Goal: Task Accomplishment & Management: Manage account settings

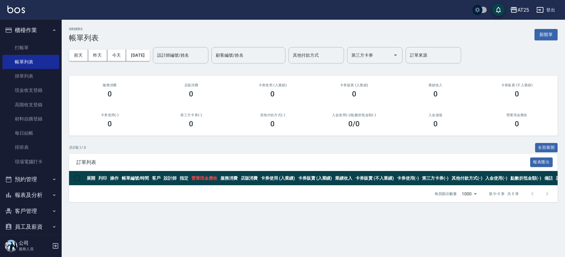
click at [35, 192] on button "報表及分析" at bounding box center [30, 195] width 57 height 16
click at [62, 92] on div "ORDERS 帳單列表 新開單 前天 昨天 今天 2025/10/10 設計師編號/姓名 設計師編號/姓名 顧客編號/姓名 顧客編號/姓名 其他付款方式 其他…" at bounding box center [314, 115] width 504 height 190
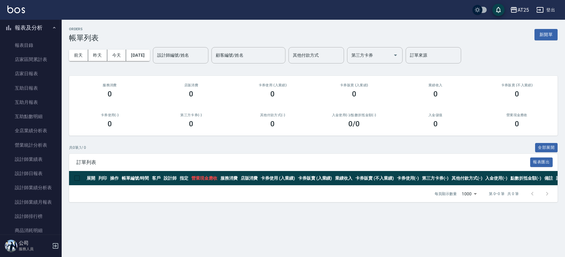
scroll to position [193, 0]
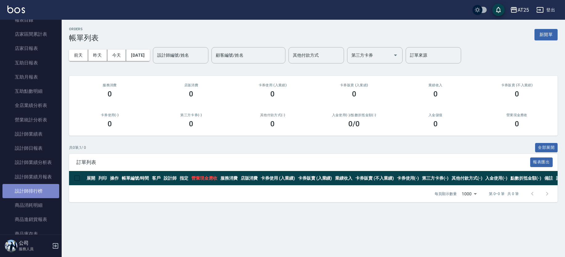
click at [37, 189] on link "設計師排行榜" at bounding box center [30, 191] width 57 height 14
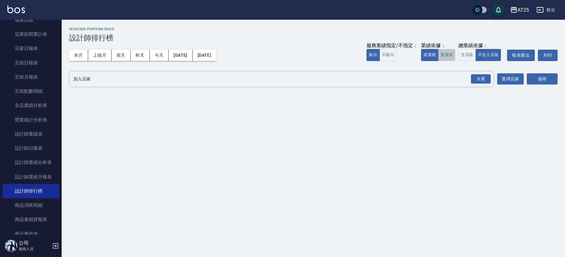
click at [450, 54] on button "實業績" at bounding box center [446, 55] width 17 height 12
click at [476, 80] on div "全選" at bounding box center [481, 79] width 20 height 10
click at [537, 81] on button "搜尋" at bounding box center [542, 79] width 31 height 11
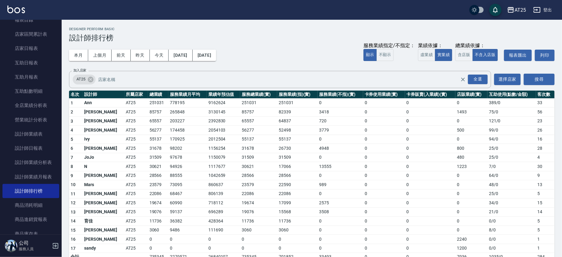
click at [18, 8] on img at bounding box center [16, 10] width 18 height 8
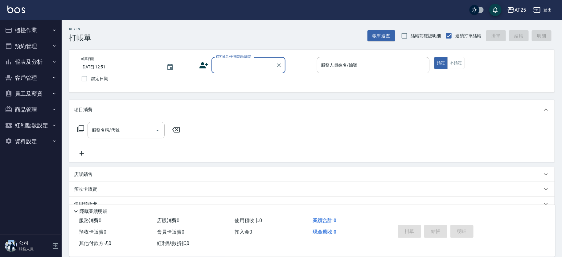
click at [15, 33] on button "櫃檯作業" at bounding box center [30, 30] width 57 height 16
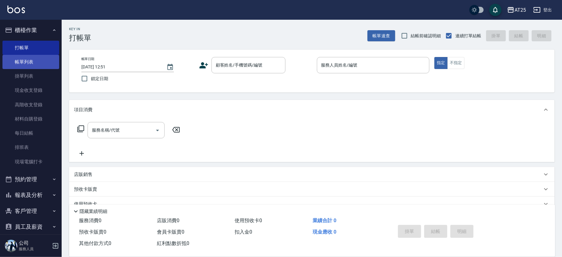
click at [47, 66] on link "帳單列表" at bounding box center [30, 62] width 57 height 14
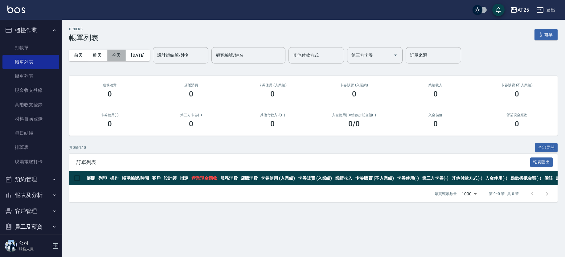
click at [119, 55] on button "今天" at bounding box center [116, 55] width 19 height 11
click at [46, 29] on button "櫃檯作業" at bounding box center [30, 30] width 57 height 16
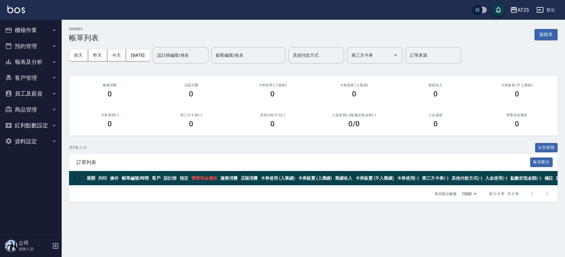
click at [41, 67] on button "報表及分析" at bounding box center [30, 62] width 57 height 16
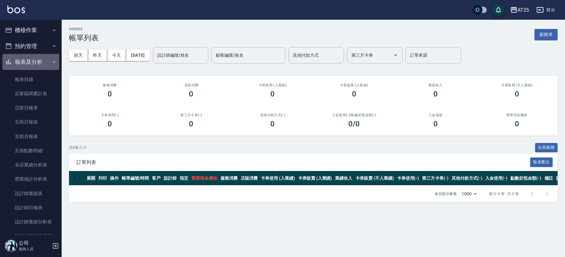
click at [42, 63] on button "報表及分析" at bounding box center [30, 62] width 57 height 16
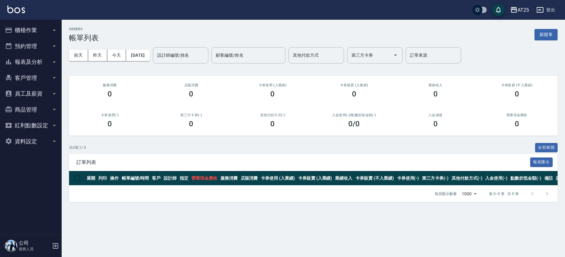
click at [42, 63] on button "報表及分析" at bounding box center [30, 62] width 57 height 16
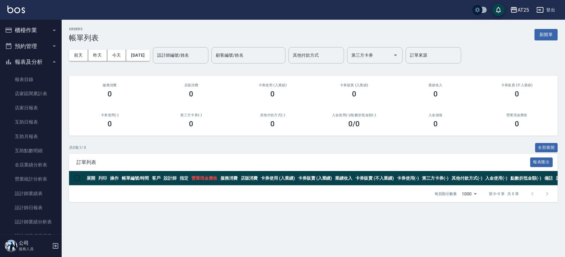
scroll to position [89, 0]
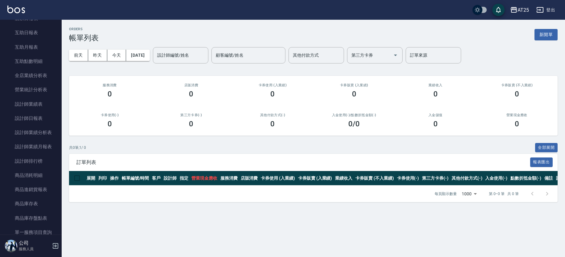
click at [57, 104] on nav "櫃檯作業 打帳單 帳單列表 掛單列表 現金收支登錄 高階收支登錄 材料自購登錄 每日結帳 排班表 現場電腦打卡 預約管理 預約管理 單日預約紀錄 單週預約紀錄…" at bounding box center [31, 127] width 62 height 215
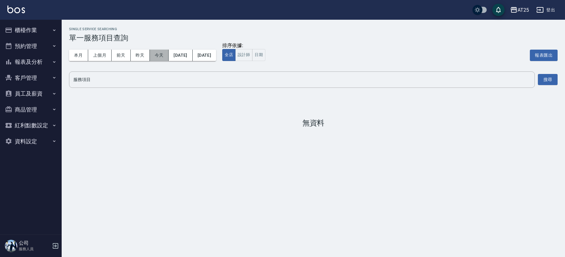
click at [154, 55] on button "今天" at bounding box center [159, 55] width 19 height 11
click at [74, 54] on button "本月" at bounding box center [78, 55] width 19 height 11
click at [253, 54] on button "設計師" at bounding box center [243, 55] width 17 height 12
click at [241, 80] on input "服務項目" at bounding box center [302, 79] width 460 height 11
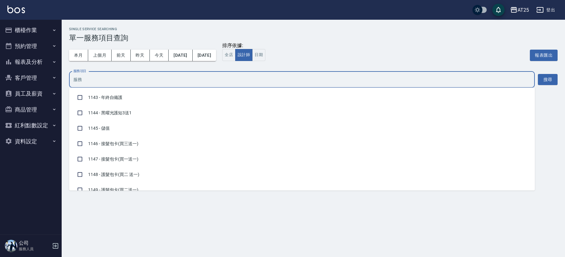
scroll to position [1011, 0]
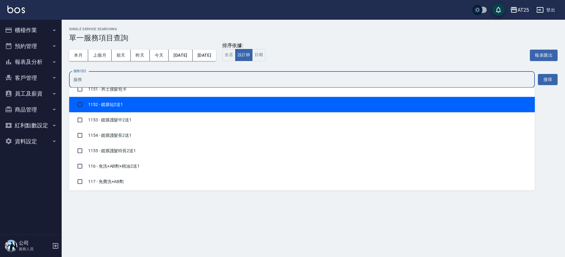
click at [445, 104] on li "1152 - 鍍膜短2送1" at bounding box center [302, 104] width 466 height 15
checkbox input "true"
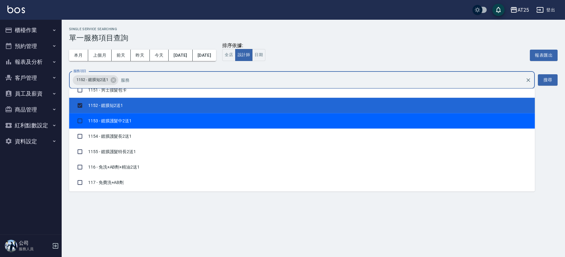
click at [441, 113] on li "1153 - 鍍膜護髮中2送1" at bounding box center [302, 120] width 466 height 15
checkbox input "true"
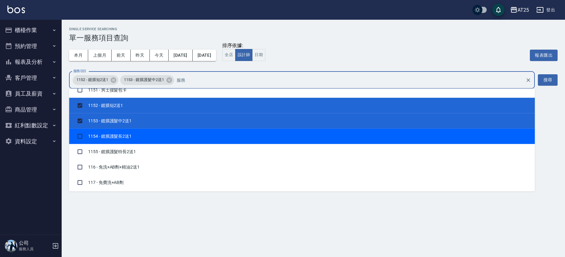
click at [427, 132] on li "1154 - 鍍膜護髮長2送1" at bounding box center [302, 136] width 466 height 15
checkbox input "true"
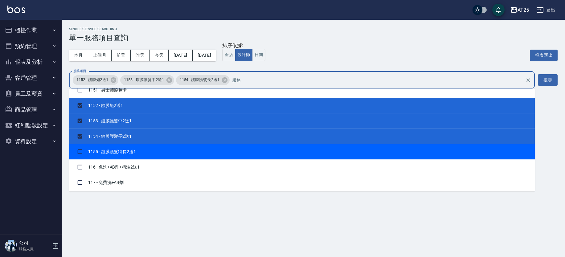
click at [421, 150] on li "1155 - 鍍膜護髮特長2送1" at bounding box center [302, 151] width 466 height 15
checkbox input "true"
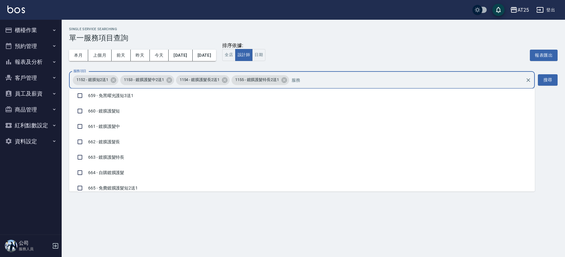
scroll to position [4503, 0]
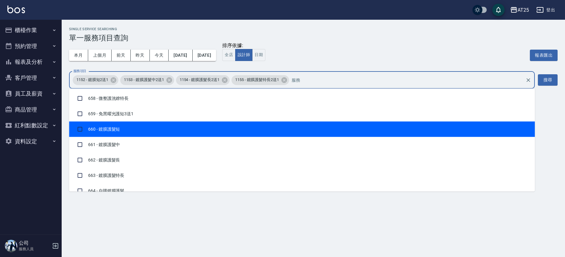
click at [379, 123] on li "660 - 鍍膜護髮短" at bounding box center [302, 129] width 466 height 15
checkbox input "true"
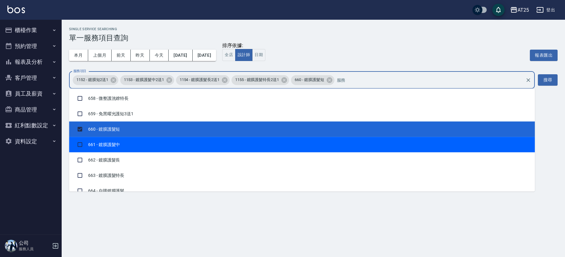
click at [185, 137] on li "661 - 鍍膜護髮中" at bounding box center [302, 144] width 466 height 15
checkbox input "true"
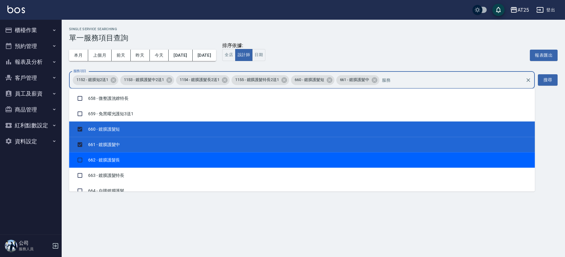
click at [147, 154] on li "662 - 鍍膜護髮長" at bounding box center [302, 159] width 466 height 15
checkbox input "true"
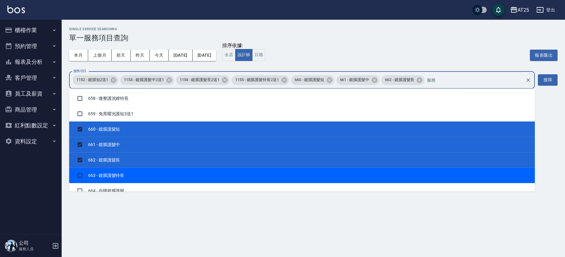
click at [139, 173] on li "663 - 鍍膜護髮特長" at bounding box center [302, 175] width 466 height 15
checkbox input "true"
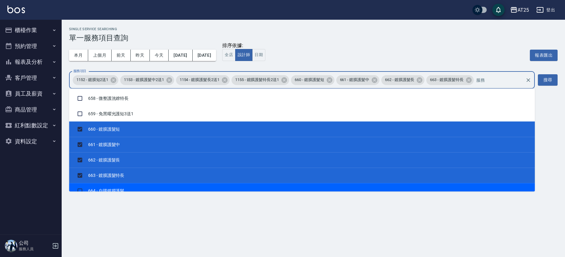
click at [134, 186] on li "664 - 自購鍍膜護髮" at bounding box center [302, 190] width 466 height 15
checkbox input "true"
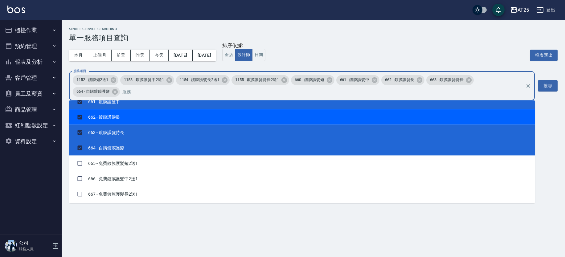
scroll to position [4576, 0]
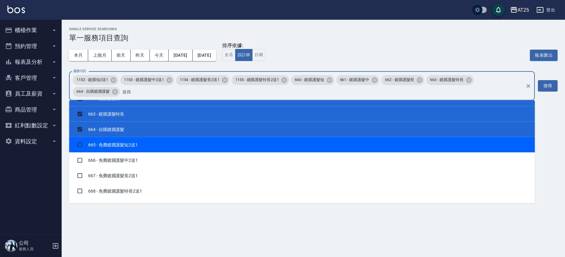
click at [263, 142] on li "665 - 免費鍍膜護髮短2送1" at bounding box center [302, 144] width 466 height 15
checkbox input "true"
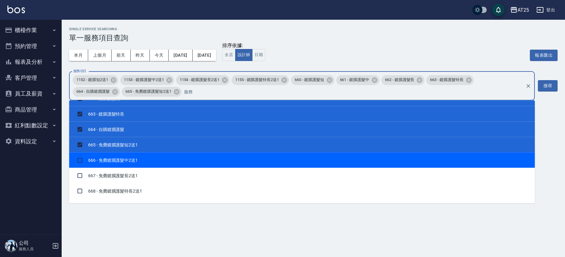
click at [255, 152] on li "666 - 免費鍍膜護髮中2送1" at bounding box center [302, 159] width 466 height 15
checkbox input "true"
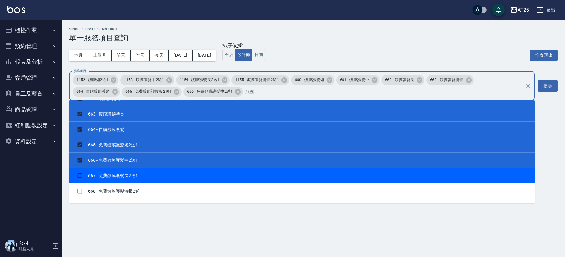
click at [246, 168] on li "667 - 免費鍍膜護髮長2送1" at bounding box center [302, 175] width 466 height 15
checkbox input "true"
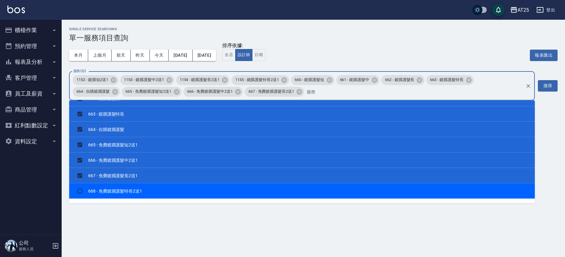
click at [249, 183] on li "668 - 免費鍍膜護髮特長2送1" at bounding box center [302, 190] width 466 height 15
checkbox input "true"
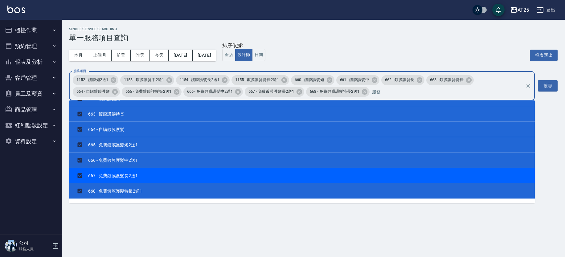
scroll to position [4613, 0]
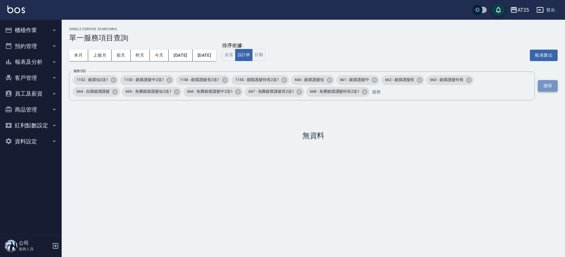
click at [549, 86] on button "搜尋" at bounding box center [548, 85] width 20 height 11
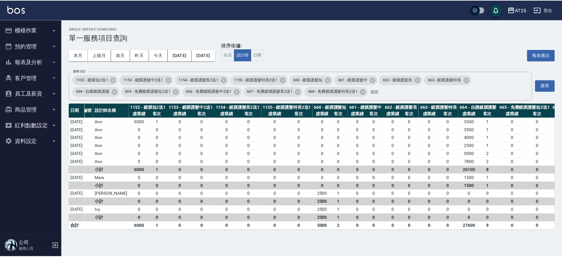
scroll to position [0, 0]
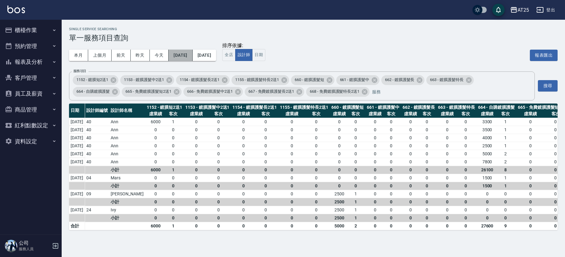
click at [191, 56] on button "2025/10/01" at bounding box center [181, 55] width 24 height 11
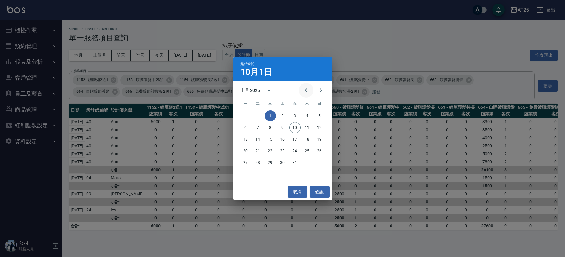
click at [307, 89] on icon "Previous month" at bounding box center [306, 90] width 7 height 7
click at [248, 114] on button "1" at bounding box center [245, 115] width 11 height 11
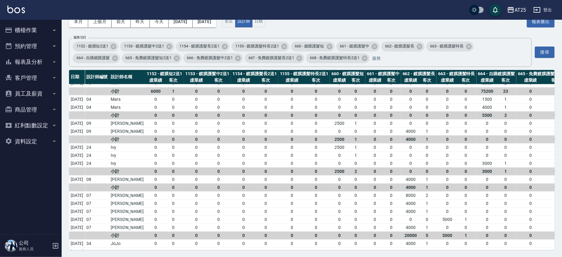
scroll to position [160, 0]
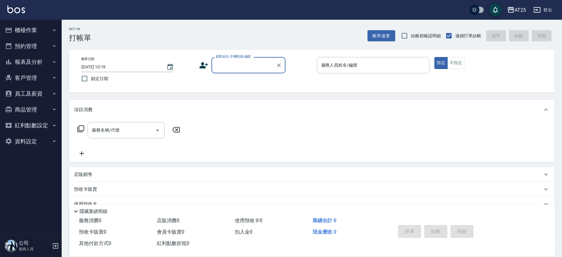
click at [221, 65] on input "顧客姓名/手機號碼/編號" at bounding box center [243, 65] width 59 height 11
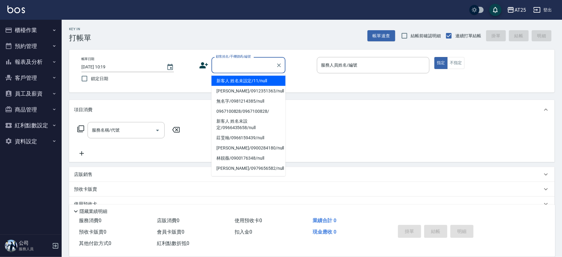
click at [257, 80] on li "新客人 姓名未設定/11/null" at bounding box center [249, 81] width 74 height 10
type input "新客人 姓名未設定/11/null"
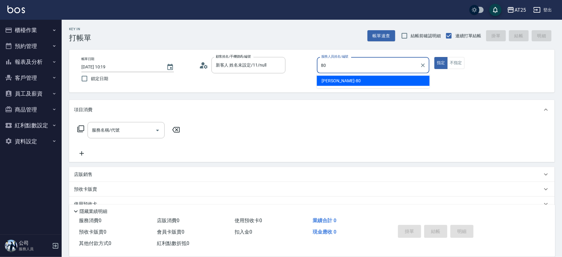
type input "[PERSON_NAME]-80"
type button "true"
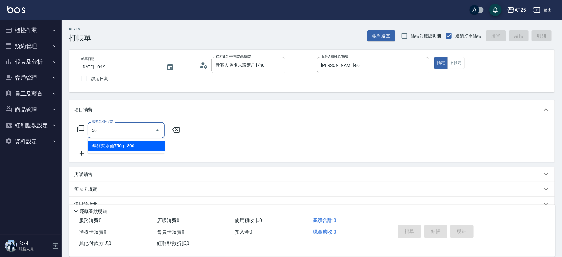
type input "501"
type input "100"
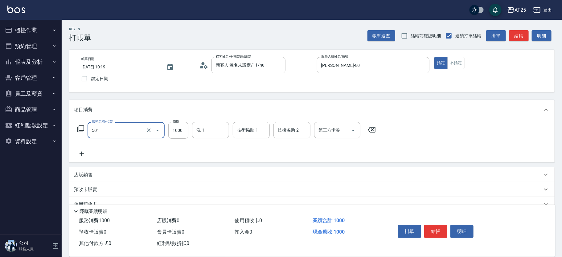
type input "染髮(501)"
type input "0"
type input "16"
type input "10"
type input "1680"
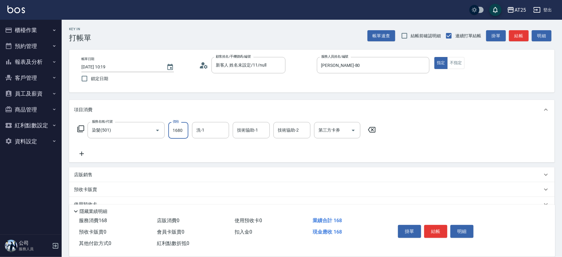
type input "160"
type input "1680"
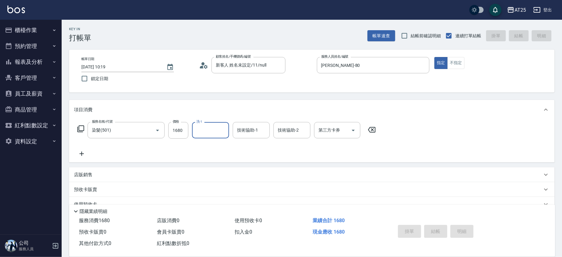
type input "[DATE] 13:21"
type input "0"
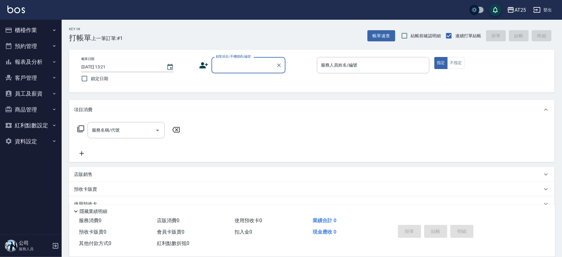
click at [121, 176] on div "店販銷售" at bounding box center [308, 174] width 468 height 6
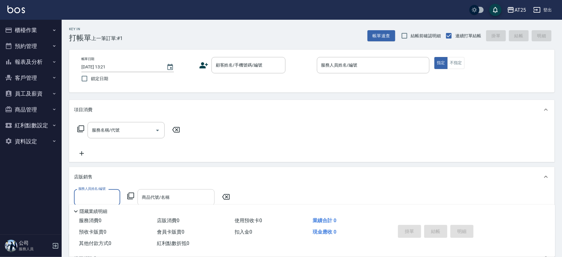
click at [187, 189] on div "服務人員姓名/編號 服務人員姓名/編號 商品代號/名稱 商品代號/名稱" at bounding box center [312, 208] width 486 height 43
click at [187, 191] on div "商品代號/名稱" at bounding box center [176, 197] width 77 height 16
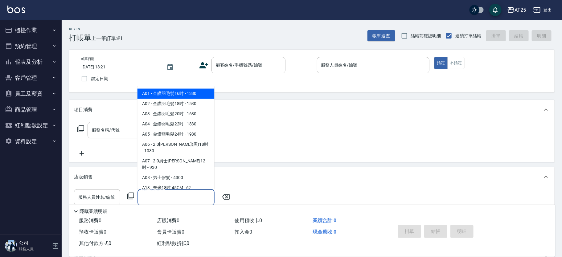
type input "w"
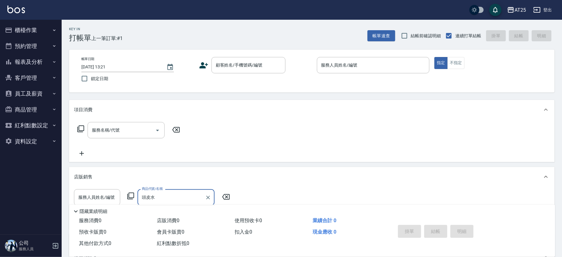
scroll to position [46, 0]
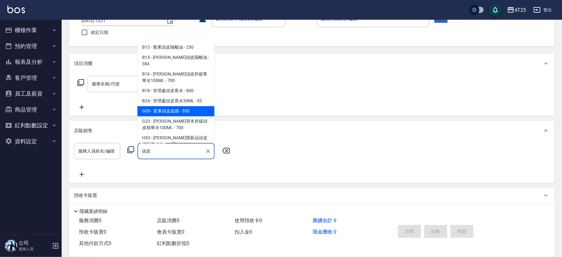
type input "管理處頭皮香水30ML"
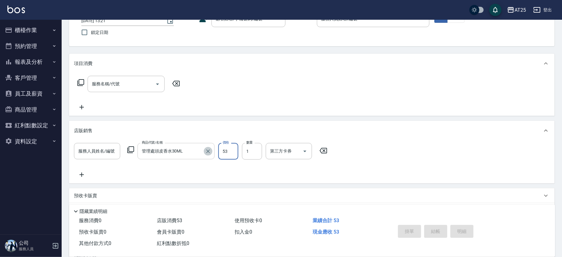
click at [206, 151] on icon "Clear" at bounding box center [208, 151] width 6 height 6
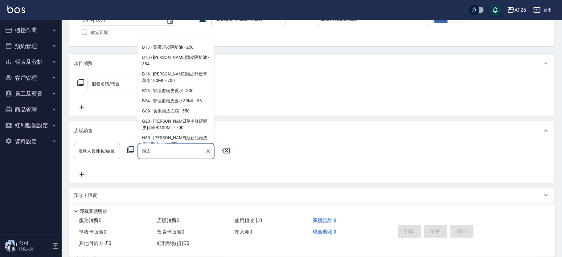
scroll to position [17, 0]
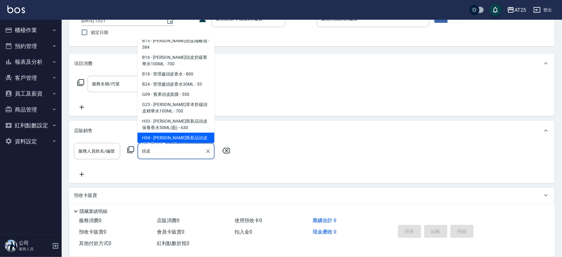
type input "頭"
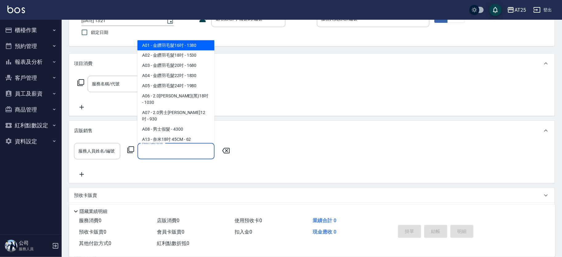
click at [246, 102] on div "服務名稱/代號 服務名稱/代號" at bounding box center [312, 94] width 486 height 43
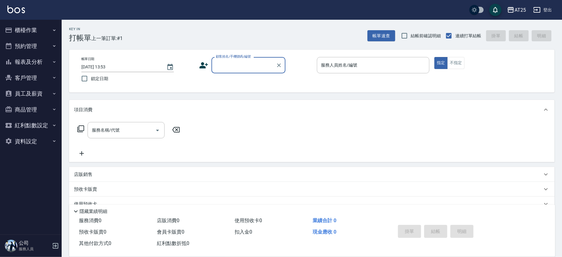
click at [253, 64] on input "顧客姓名/手機號碼/編號" at bounding box center [243, 65] width 59 height 11
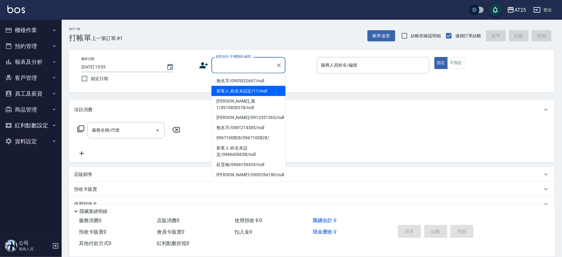
click at [256, 89] on li "新客人 姓名未設定/11/null" at bounding box center [249, 91] width 74 height 10
type input "新客人 姓名未設定/11/null"
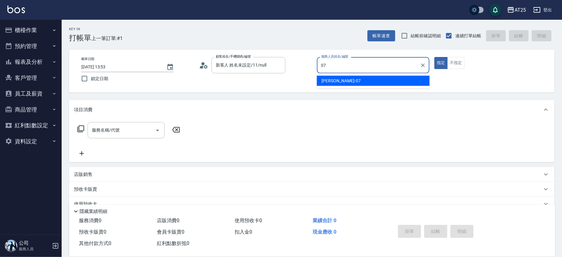
type input "[PERSON_NAME]-07"
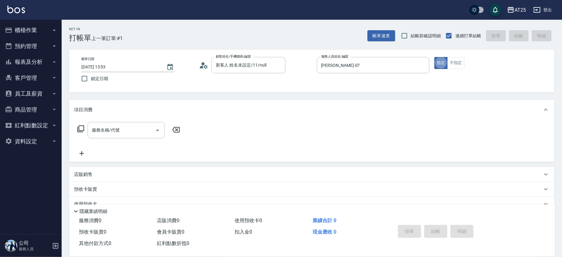
type button "true"
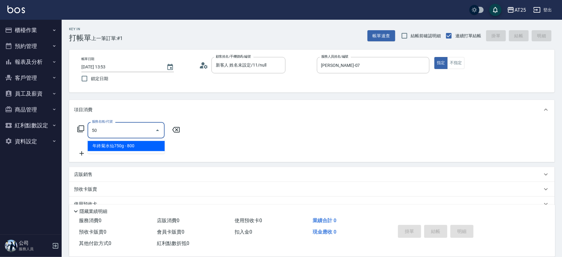
type input "501"
type input "100"
type input "染髮(501)"
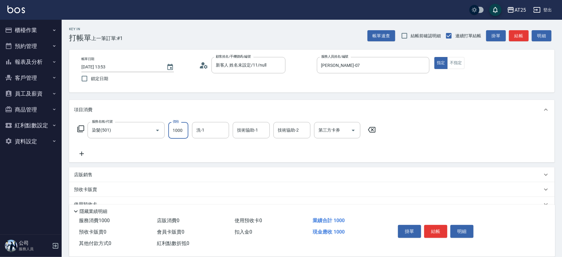
type input "0"
type input "AT25小伶-81"
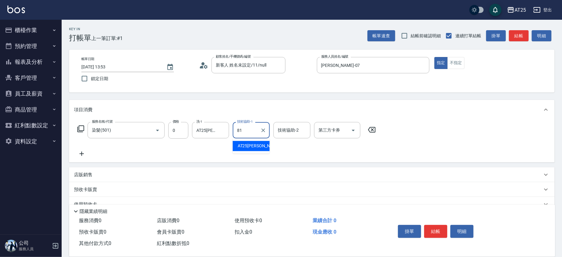
type input "AT25小伶-81"
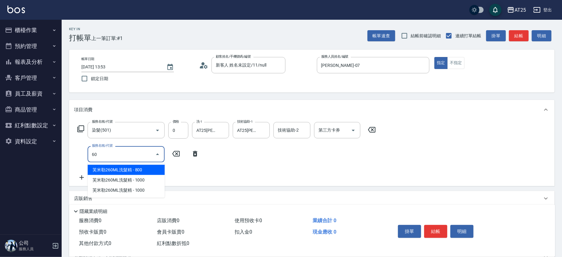
type input "601"
type input "100"
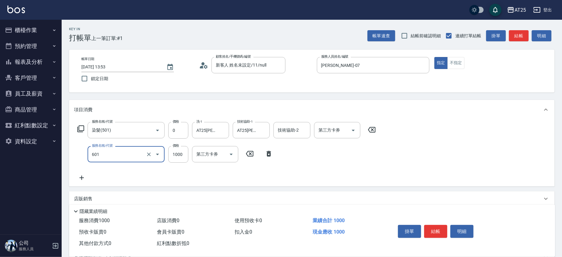
type input "自備護髮(1000上)(601)"
type input "0"
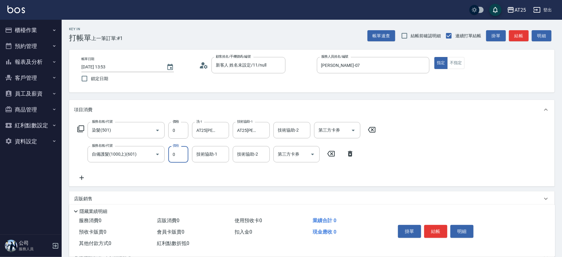
type input "0"
type input "AT25小伶-81"
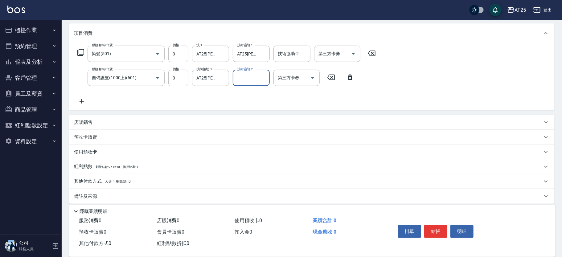
scroll to position [81, 0]
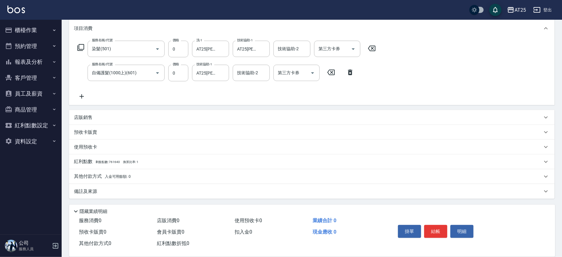
drag, startPoint x: 86, startPoint y: 113, endPoint x: 138, endPoint y: 122, distance: 53.2
click at [86, 113] on div "店販銷售" at bounding box center [312, 117] width 486 height 15
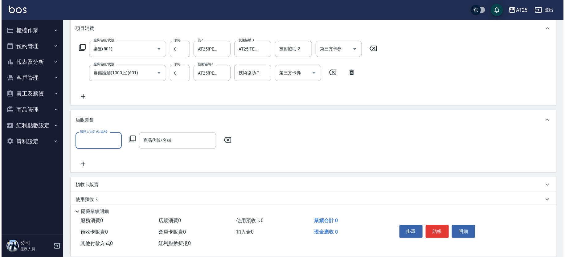
scroll to position [0, 0]
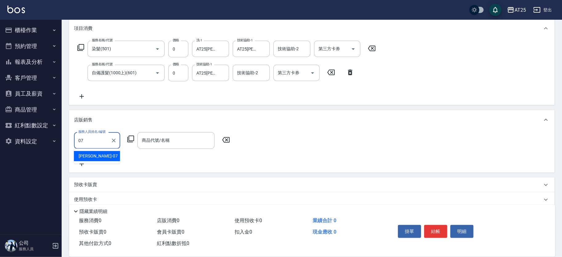
type input "Cooper-07"
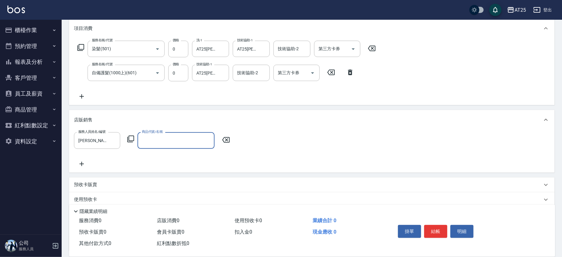
click at [127, 136] on icon at bounding box center [130, 138] width 7 height 7
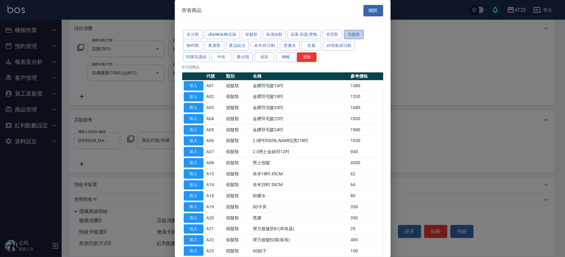
drag, startPoint x: 348, startPoint y: 32, endPoint x: 357, endPoint y: 33, distance: 9.6
click at [348, 32] on button "洗髮精" at bounding box center [354, 35] width 20 height 10
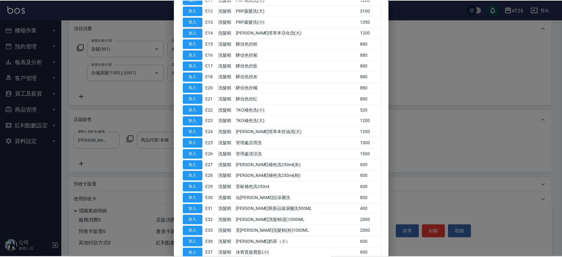
scroll to position [228, 0]
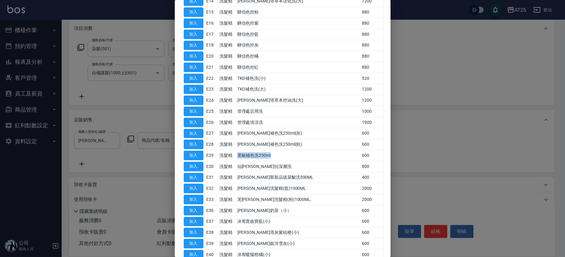
drag, startPoint x: 246, startPoint y: 154, endPoint x: 288, endPoint y: 156, distance: 41.7
click at [288, 156] on tr "加入 E29 洗髮精 里歐補色洗250ml 600" at bounding box center [282, 155] width 201 height 11
click at [199, 151] on button "加入" at bounding box center [194, 156] width 20 height 10
type input "里歐補色洗250ml"
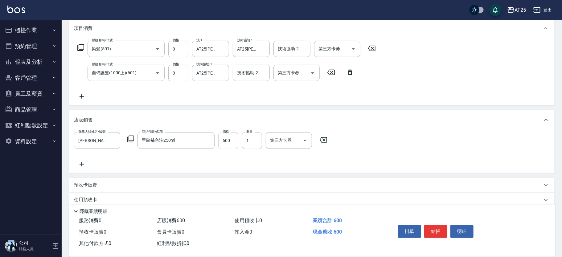
click at [234, 140] on input "600" at bounding box center [228, 140] width 20 height 17
type input "0"
type input "540"
type input "50"
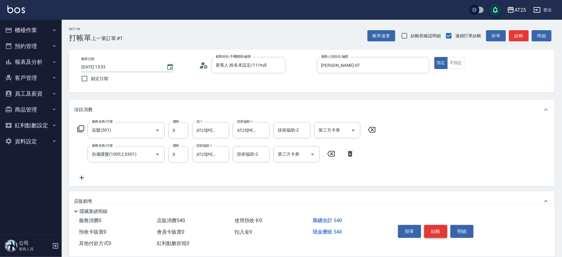
type input "540"
click at [443, 228] on button "結帳" at bounding box center [435, 231] width 23 height 13
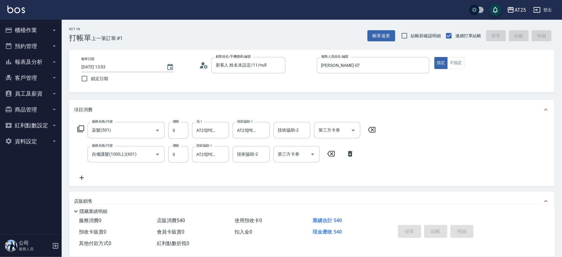
type input "2025/10/10 13:54"
type input "0"
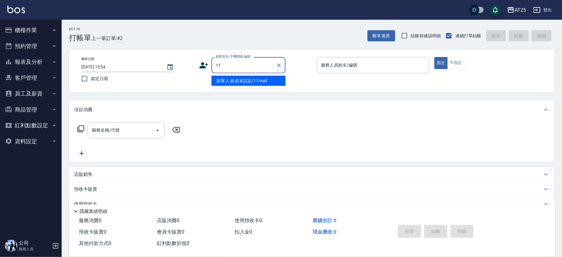
type input "新客人 姓名未設定/11/null"
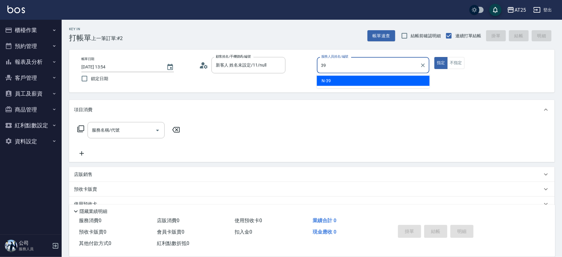
type input "N-39"
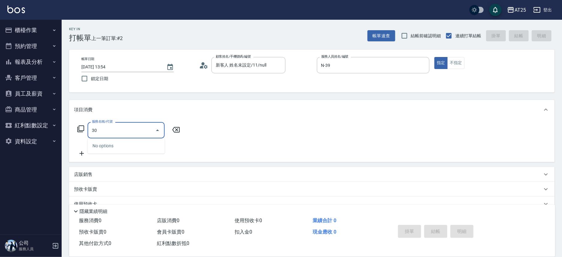
type input "301"
type input "150"
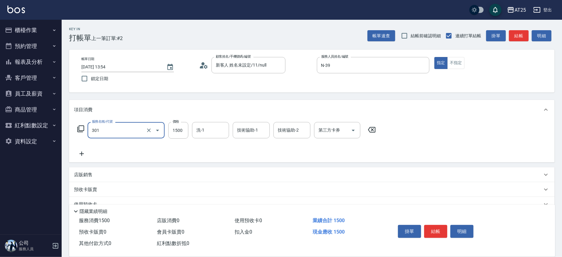
type input "燙髮(301)"
type input "0"
type input "250"
type input "2500"
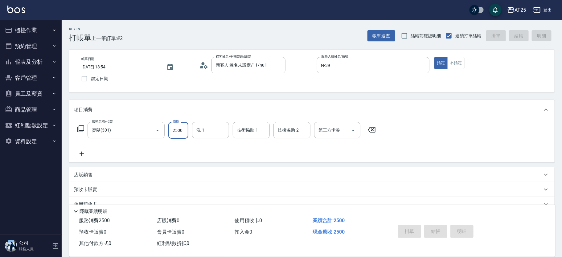
type input "2025/10/10 13:56"
type input "0"
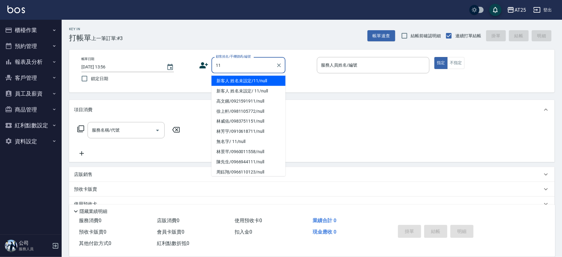
type input "新客人 姓名未設定/11/null"
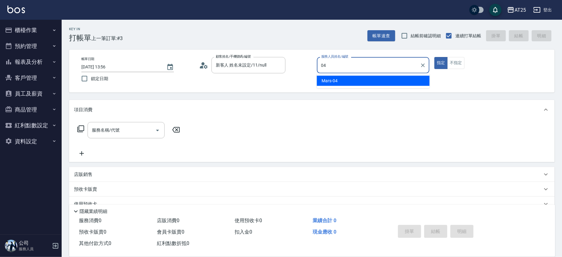
type input "Mars-04"
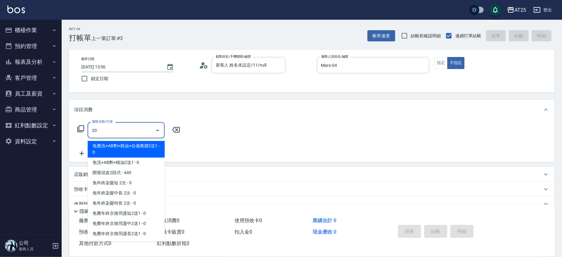
type input "201"
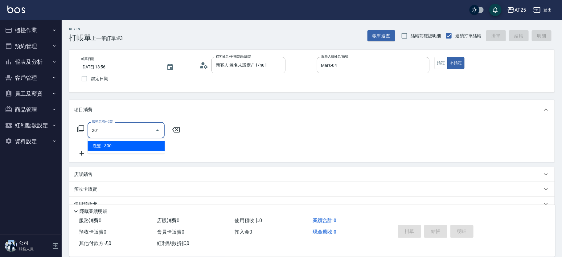
type input "30"
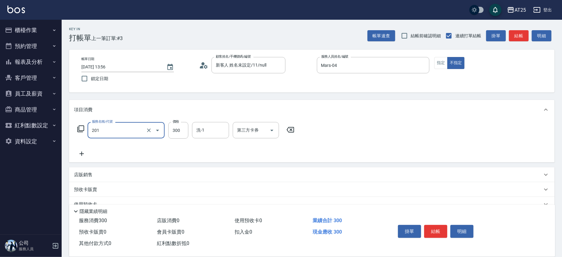
type input "洗髮(201)"
type input "0"
type input "40"
type input "400"
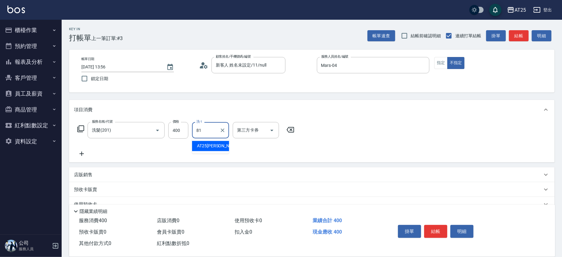
type input "AT25小伶-81"
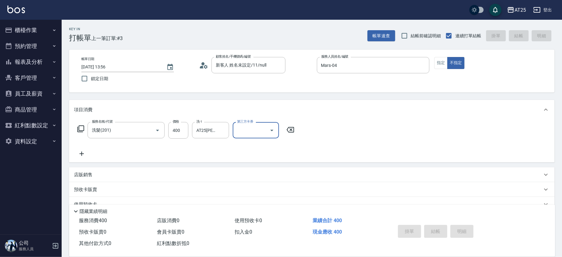
type input "2025/10/10 13:57"
type input "0"
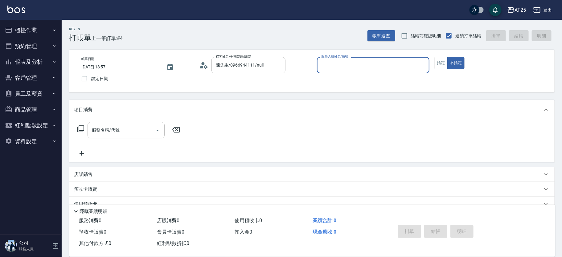
type input "新客人 姓名未設定/111/null"
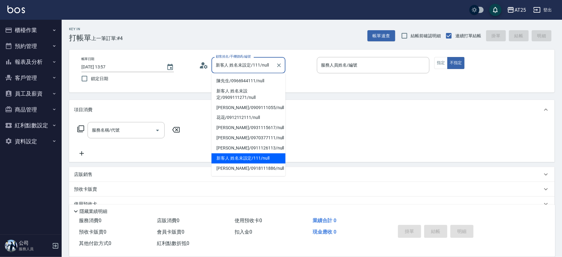
click at [274, 65] on div "新客人 姓名未設定/111/null 顧客姓名/手機號碼/編號" at bounding box center [249, 65] width 74 height 16
click at [280, 61] on button "Clear" at bounding box center [279, 65] width 9 height 9
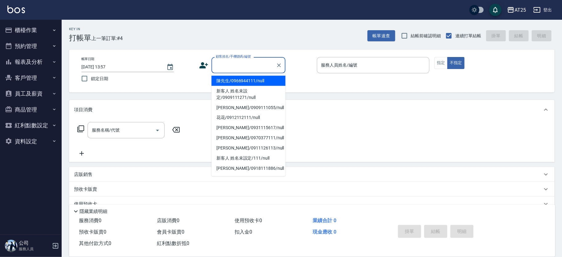
click at [263, 63] on input "顧客姓名/手機號碼/編號" at bounding box center [243, 65] width 59 height 11
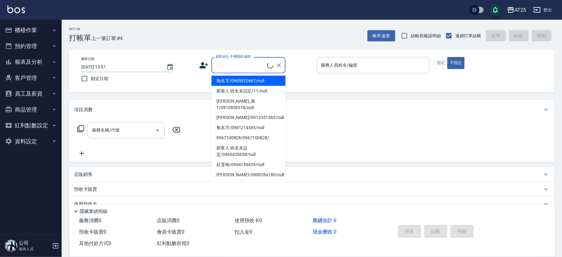
click at [262, 63] on input "顧客姓名/手機號碼/編號" at bounding box center [240, 65] width 53 height 11
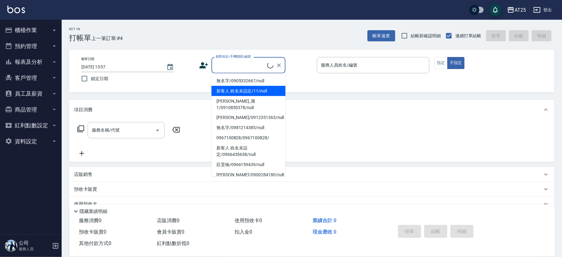
click at [266, 88] on li "新客人 姓名未設定/11/null" at bounding box center [249, 91] width 74 height 10
type input "新客人 姓名未設定/11/null"
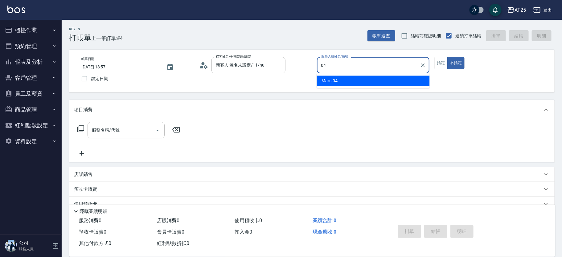
type input "Mars-04"
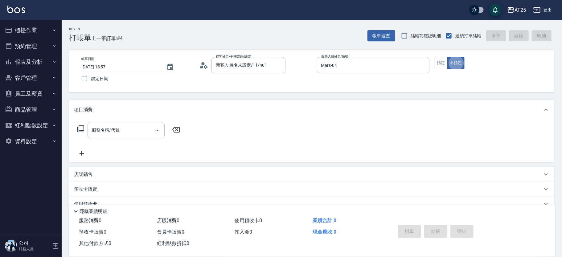
type button "false"
type input "201"
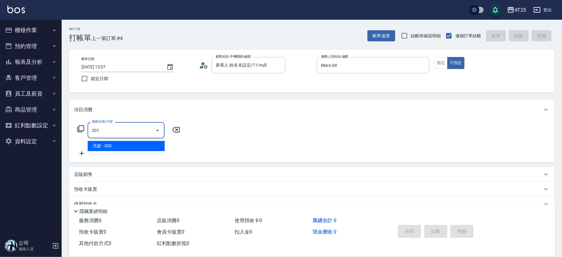
type input "30"
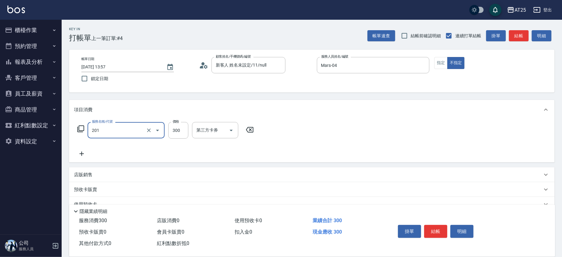
type input "洗髮(201)"
type input "0"
type input "40"
type input "400"
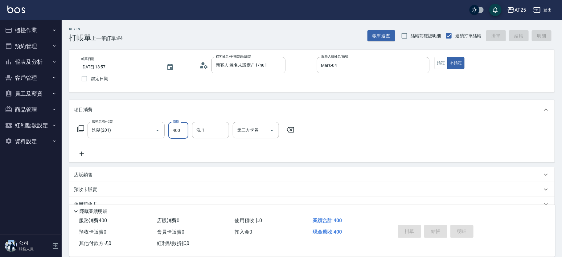
type input "0"
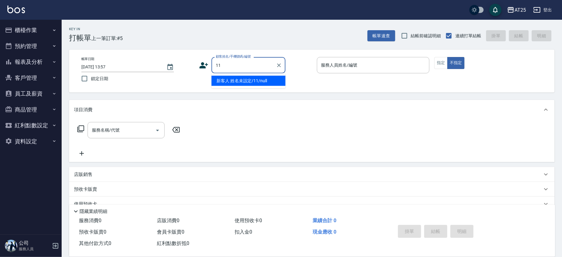
type input "新客人 姓名未設定/11/null"
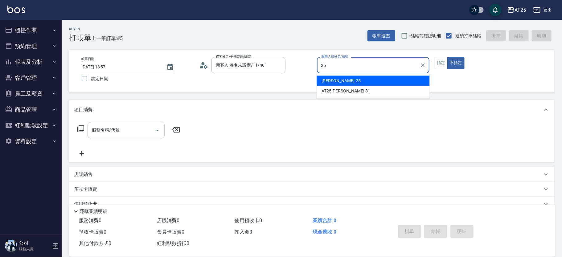
type input "Evan-25"
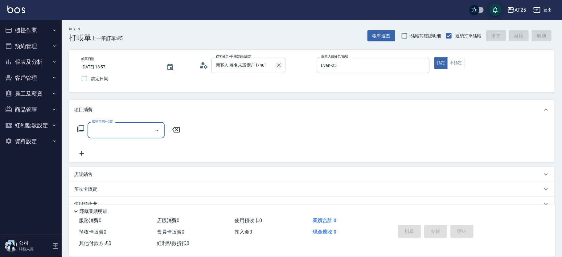
click at [281, 64] on icon "Clear" at bounding box center [279, 65] width 6 height 6
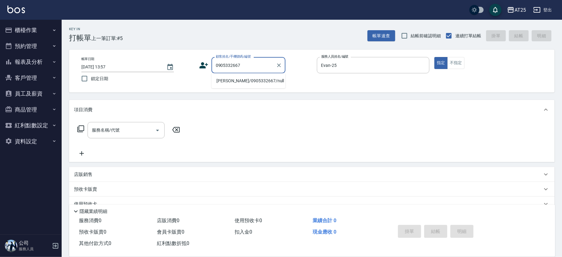
click at [248, 79] on li "[PERSON_NAME]/0905332667/null" at bounding box center [249, 81] width 74 height 10
type input "[PERSON_NAME]/0905332667/null"
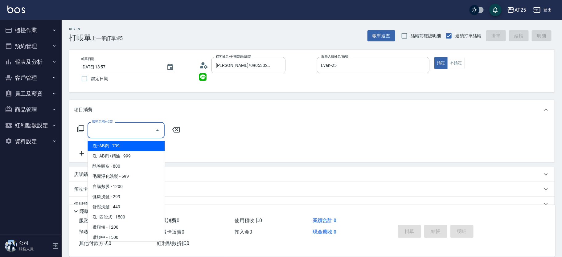
click at [117, 127] on div "服務名稱/代號 服務名稱/代號" at bounding box center [126, 130] width 77 height 16
type input "306"
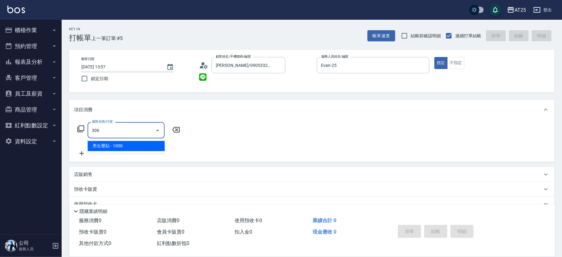
type input "100"
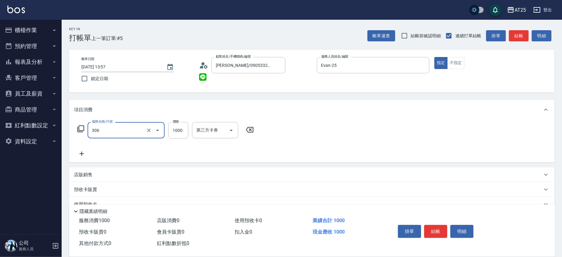
type input "男生壓貼(306)"
type input "0"
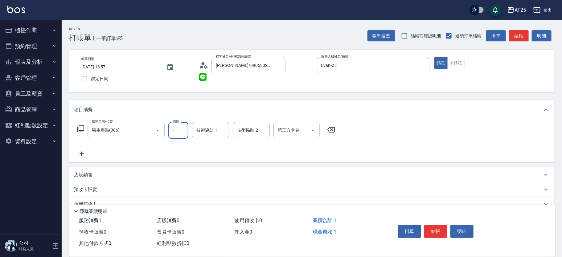
type input "16"
type input "10"
type input "160"
type input "1600"
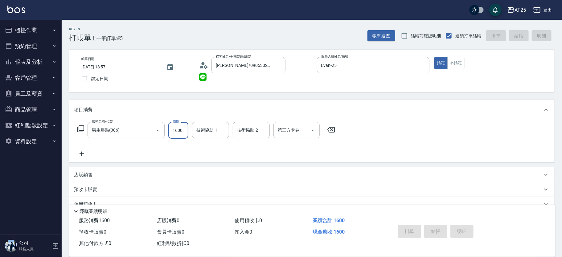
type input "0"
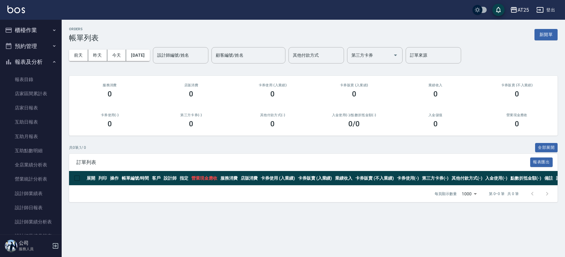
scroll to position [120, 0]
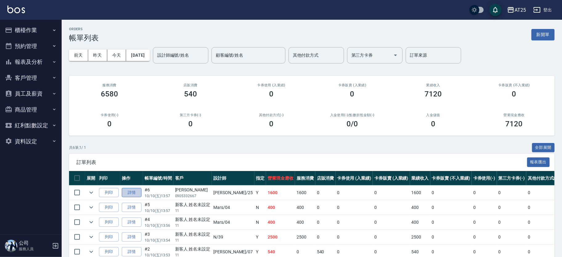
click at [140, 191] on link "詳情" at bounding box center [132, 193] width 20 height 10
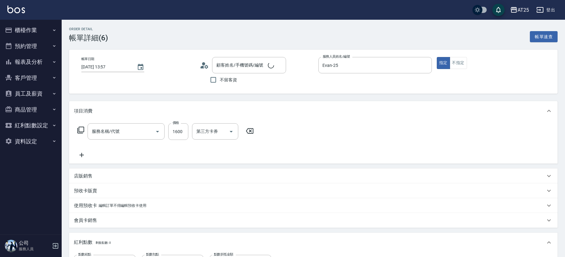
type input "[DATE] 13:57"
type input "Evan-25"
type input "160"
type input "[PERSON_NAME]/0905332667/null"
type input "男生壓貼(306)"
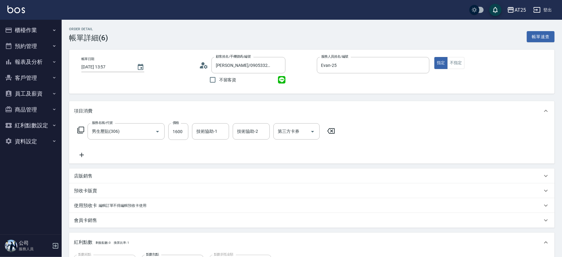
scroll to position [127, 0]
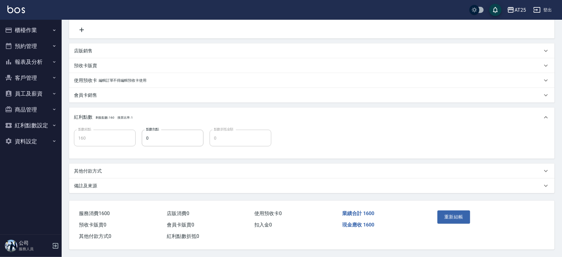
click at [97, 171] on p "其他付款方式" at bounding box center [88, 171] width 28 height 6
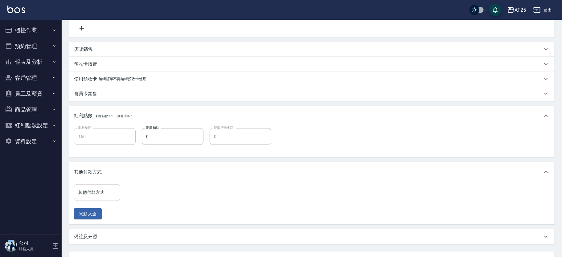
click at [91, 188] on div "其他付款方式 其他付款方式" at bounding box center [97, 192] width 46 height 16
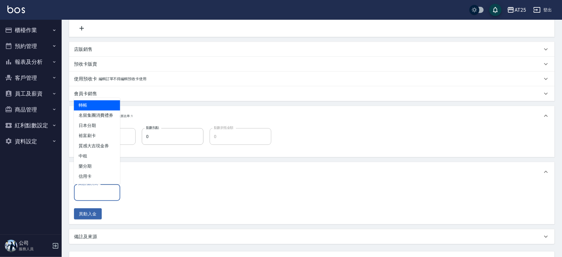
click at [99, 103] on span "轉帳" at bounding box center [97, 106] width 46 height 10
type input "轉帳"
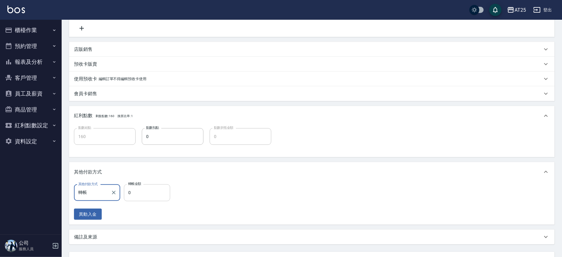
click at [153, 192] on input "0" at bounding box center [147, 192] width 46 height 17
type input "150"
type input "16"
type input "140"
type input "160"
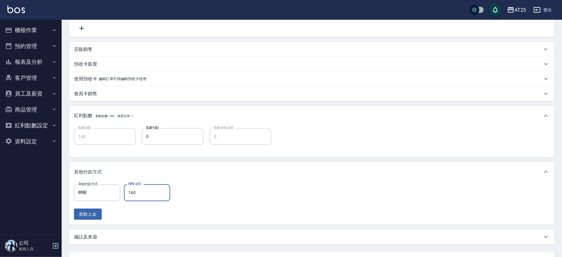
type input "0"
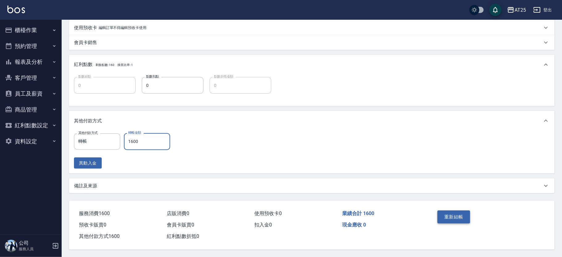
type input "1600"
click at [457, 212] on button "重新結帳" at bounding box center [454, 217] width 33 height 13
click at [562, 69] on html "AT25 登出 櫃檯作業 打帳單 帳單列表 掛單列表 現金收支登錄 高階收支登錄 材料自購登錄 每日結帳 排班表 現場電腦打卡 預約管理 預約管理 單日預約紀…" at bounding box center [281, 39] width 562 height 435
